Goal: Information Seeking & Learning: Compare options

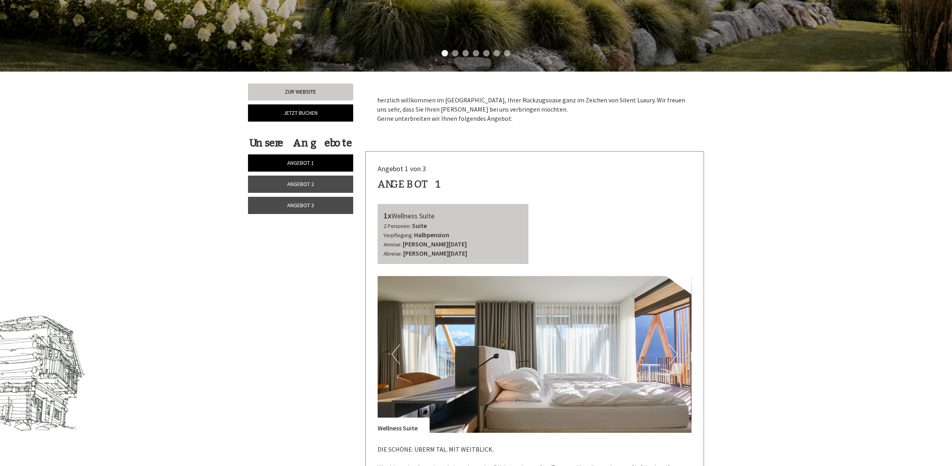
scroll to position [600, 0]
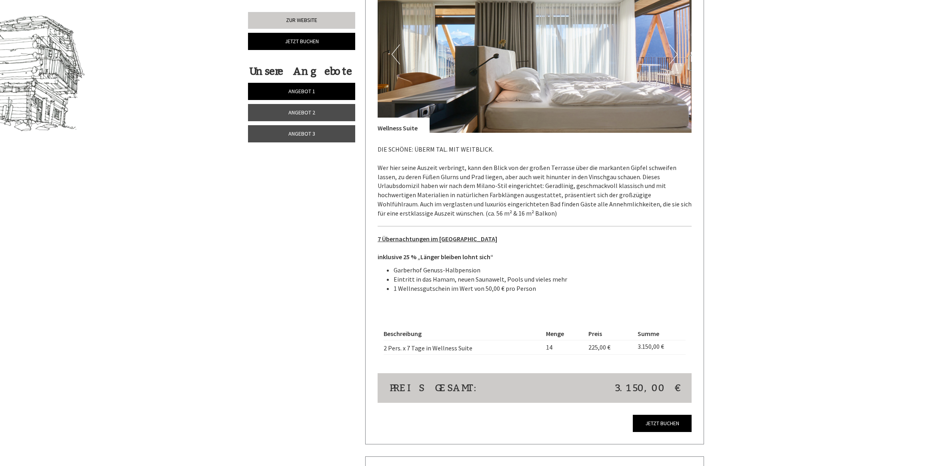
click at [307, 115] on span "Angebot 2" at bounding box center [301, 112] width 27 height 7
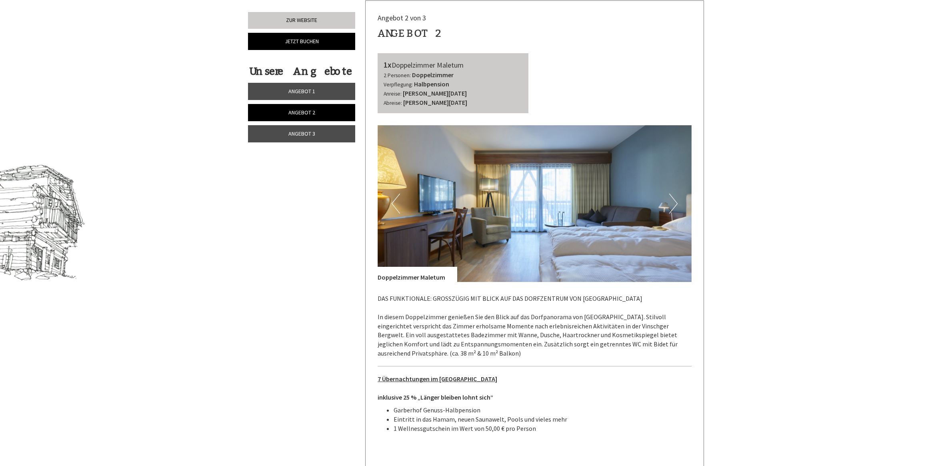
click at [307, 131] on span "Angebot 3" at bounding box center [301, 133] width 27 height 7
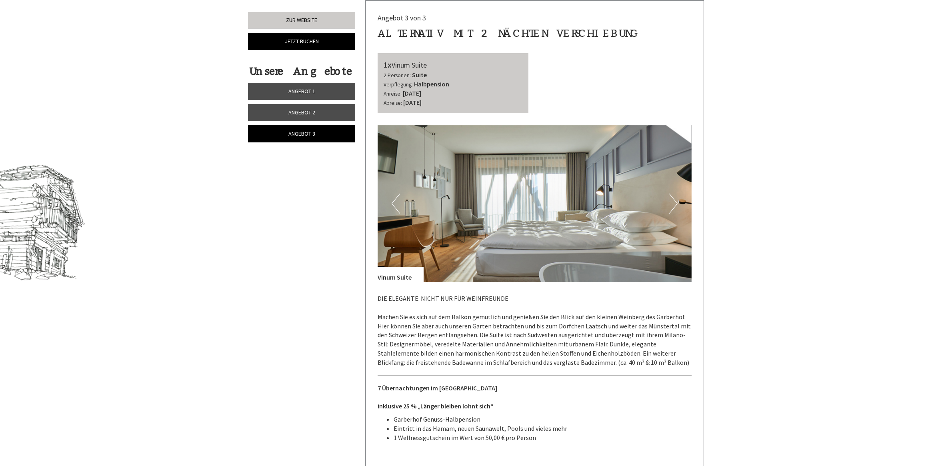
click at [308, 113] on span "Angebot 2" at bounding box center [301, 112] width 27 height 7
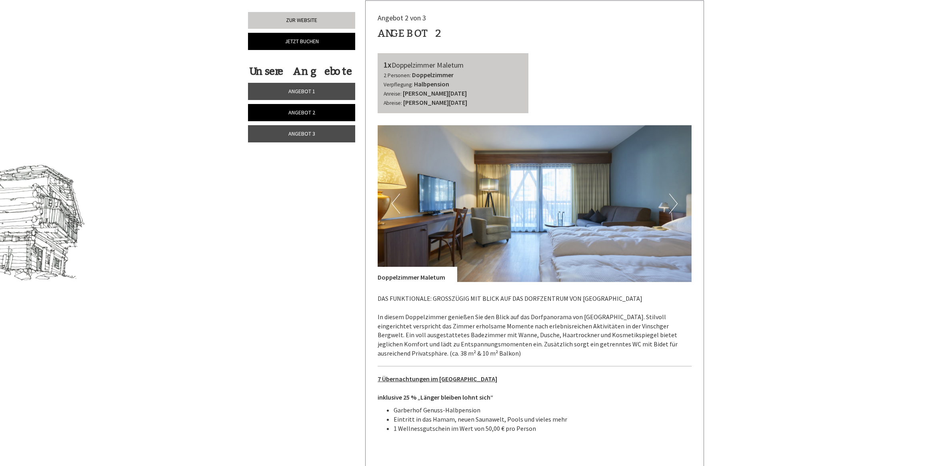
click at [307, 92] on span "Angebot 1" at bounding box center [301, 91] width 27 height 7
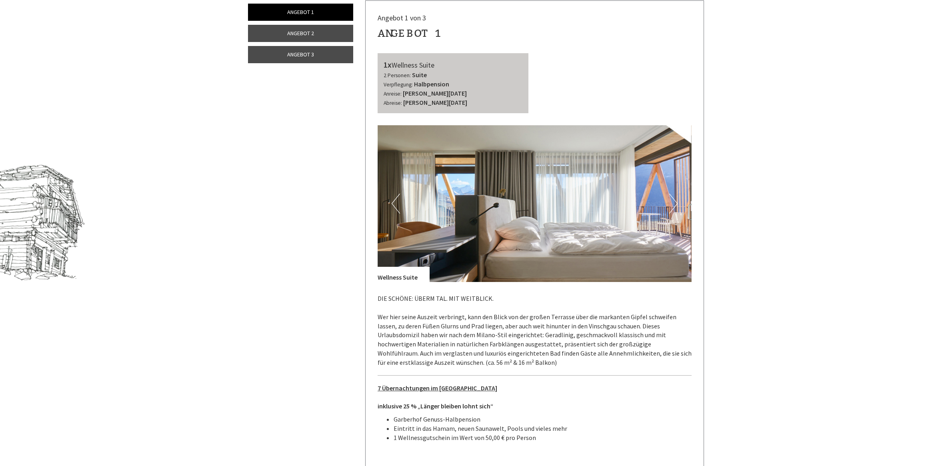
scroll to position [201, 0]
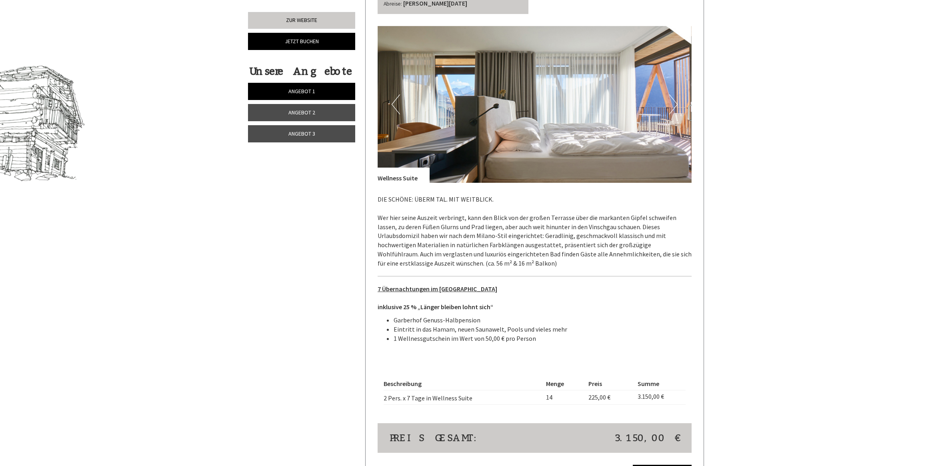
scroll to position [600, 0]
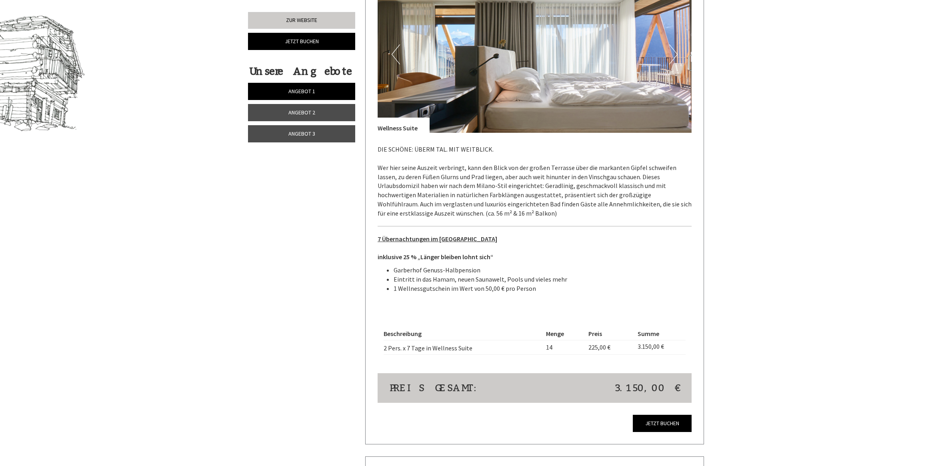
click at [303, 116] on span "Angebot 2" at bounding box center [301, 112] width 27 height 7
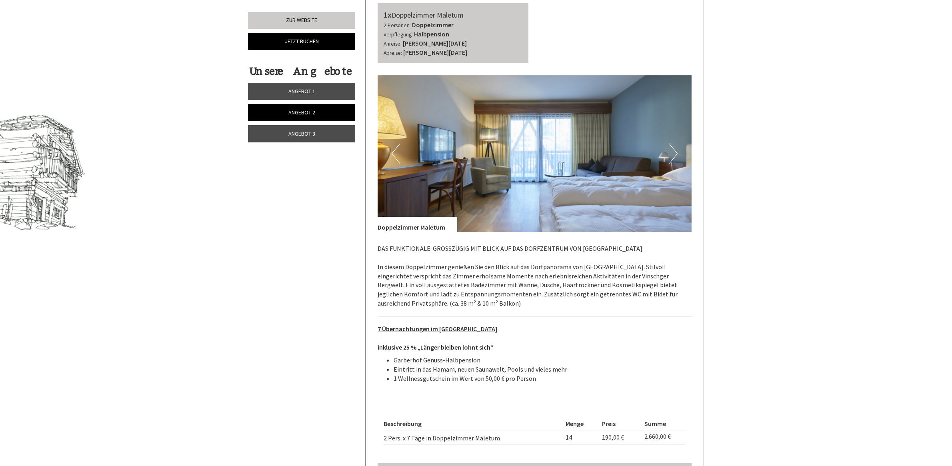
scroll to position [651, 0]
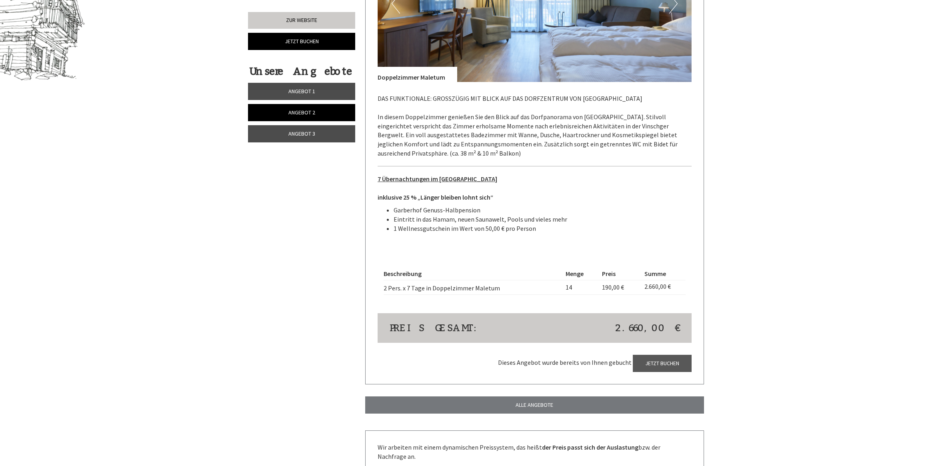
click at [286, 90] on link "Angebot 1" at bounding box center [301, 91] width 107 height 17
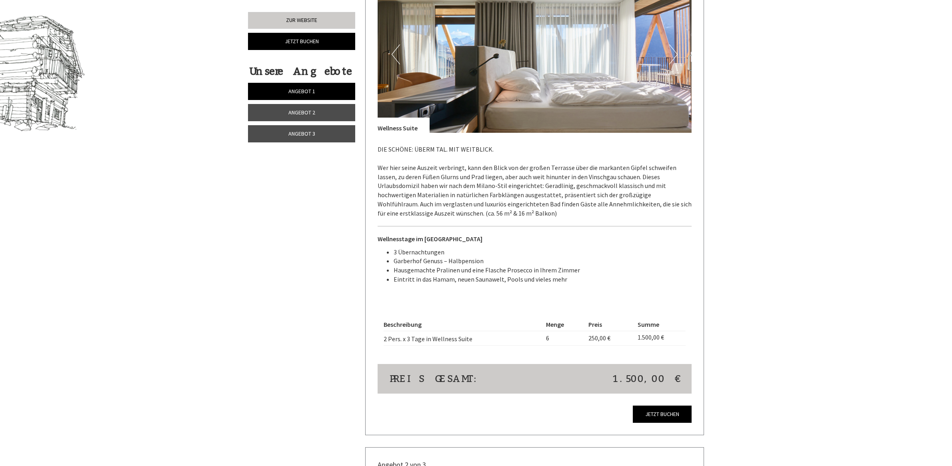
scroll to position [400, 0]
